Goal: Transaction & Acquisition: Purchase product/service

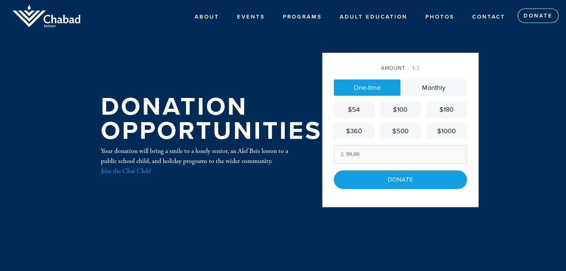
type input "90.00"
click at [265, 223] on div "Donation Opportunities Your donation will bring a smile to a lonely senior, an …" at bounding box center [199, 136] width 234 height 182
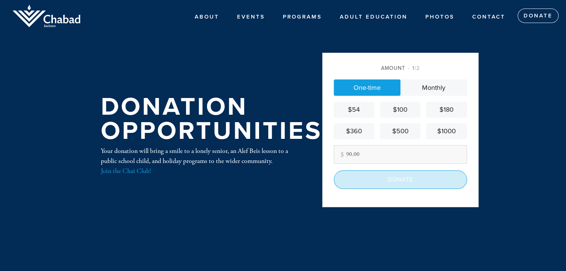
click at [380, 178] on input "Donate" at bounding box center [400, 180] width 133 height 19
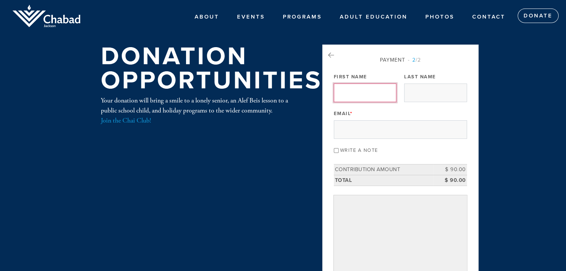
click at [353, 96] on input "First Name" at bounding box center [365, 93] width 62 height 19
type input "[PERSON_NAME]"
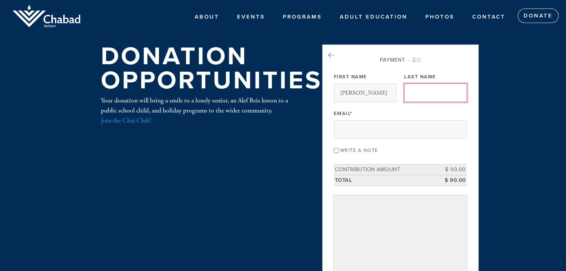
click at [419, 97] on input "Last Name" at bounding box center [435, 93] width 62 height 19
type input "landau"
click at [400, 119] on div "Email *" at bounding box center [400, 123] width 133 height 31
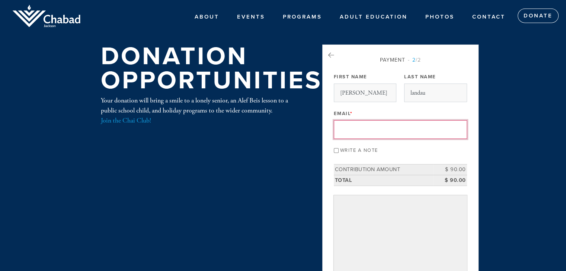
click at [385, 129] on input "Email *" at bounding box center [400, 129] width 133 height 19
type input "[PERSON_NAME][EMAIL_ADDRESS][PERSON_NAME][DOMAIN_NAME]"
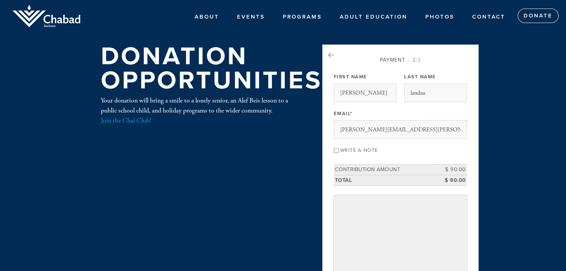
click at [336, 149] on input "Write a note" at bounding box center [336, 150] width 5 height 5
checkbox input "true"
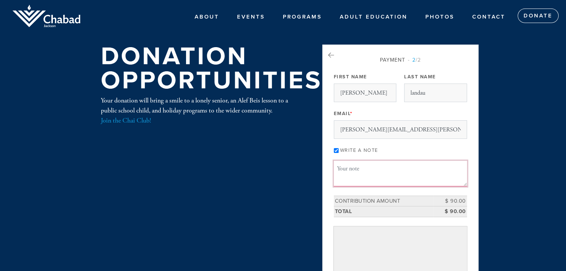
click at [355, 167] on textarea "Message or dedication" at bounding box center [400, 173] width 133 height 25
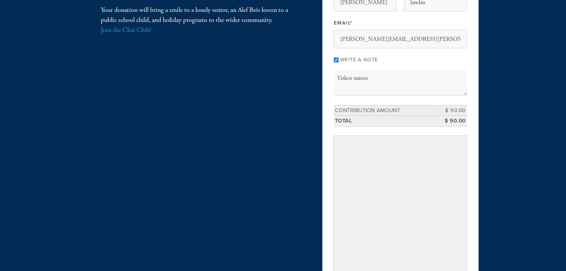
scroll to position [74, 0]
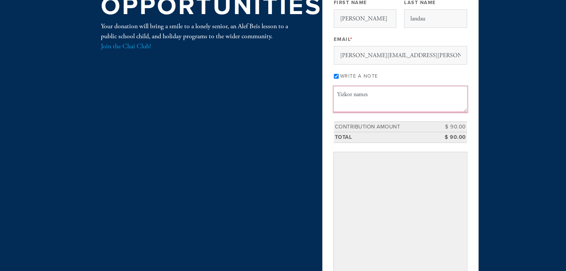
click at [355, 96] on textarea "Yizkor names" at bounding box center [400, 99] width 133 height 25
click at [384, 96] on textarea "Yizkor Names" at bounding box center [400, 99] width 133 height 25
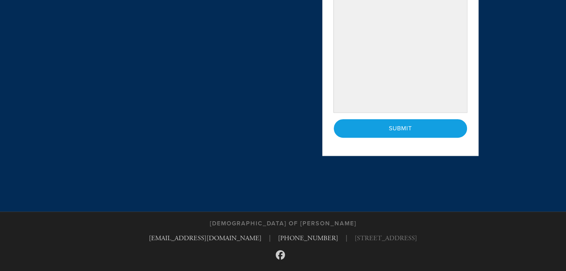
scroll to position [260, 0]
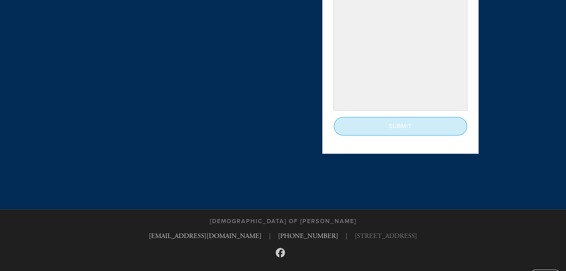
type textarea "Yizkor Names"
click at [399, 127] on input "Submit" at bounding box center [400, 126] width 133 height 19
